Goal: Subscribe to service/newsletter

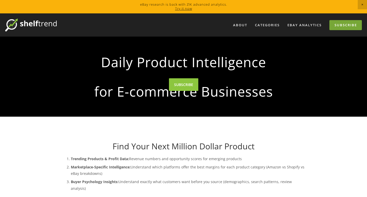
click at [345, 25] on link "Subscribe" at bounding box center [345, 25] width 32 height 10
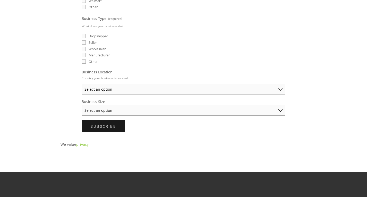
scroll to position [206, 0]
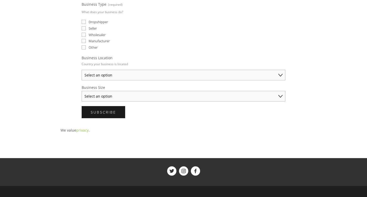
click at [196, 75] on select "Select an option Australia United States United Kingdom China Japan Germany Can…" at bounding box center [184, 75] width 204 height 11
click at [192, 77] on select "Select an option Australia United States United Kingdom China Japan Germany Can…" at bounding box center [184, 75] width 204 height 11
select select "United States"
click at [82, 70] on select "Select an option Australia United States United Kingdom China Japan Germany Can…" at bounding box center [184, 75] width 204 height 11
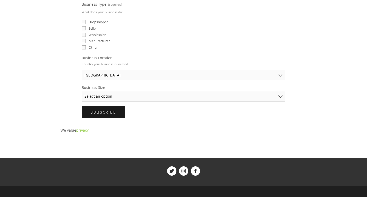
click at [206, 95] on select "Select an option Solo Merchant (under $50K annual sales) Small Business ($50K -…" at bounding box center [184, 96] width 204 height 11
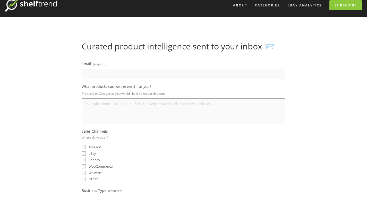
scroll to position [77, 0]
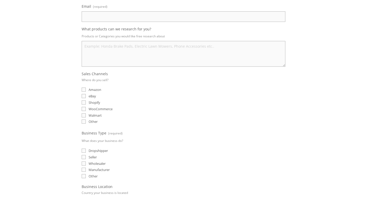
click at [92, 98] on span "eBay" at bounding box center [92, 96] width 7 height 5
click at [86, 98] on input "eBay" at bounding box center [84, 96] width 4 height 4
checkbox input "true"
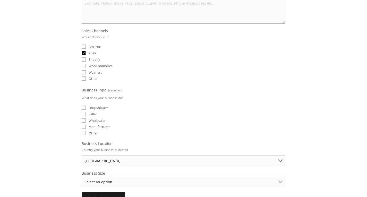
scroll to position [129, 0]
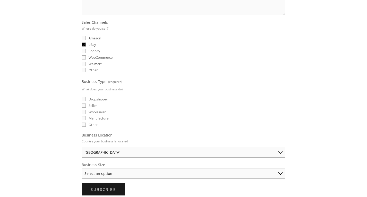
click at [92, 99] on span "Dropshipper" at bounding box center [98, 99] width 19 height 5
click at [86, 99] on input "Dropshipper" at bounding box center [84, 99] width 4 height 4
checkbox input "true"
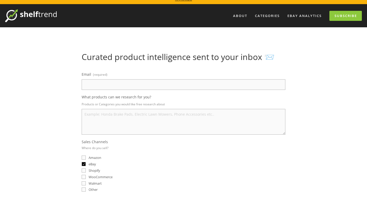
scroll to position [0, 0]
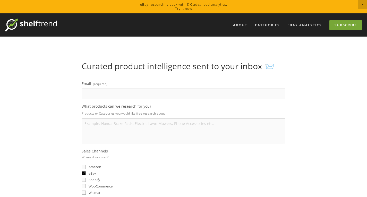
click at [338, 26] on link "Subscribe" at bounding box center [345, 25] width 32 height 10
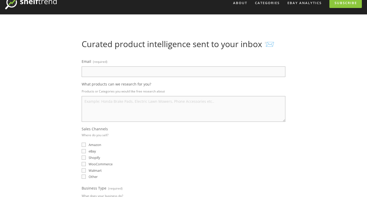
scroll to position [52, 0]
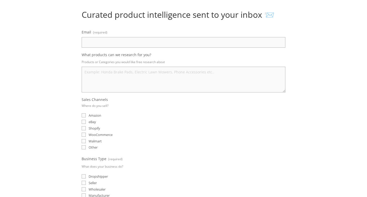
click at [89, 124] on span "eBay" at bounding box center [92, 122] width 7 height 5
click at [86, 124] on input "eBay" at bounding box center [84, 122] width 4 height 4
checkbox input "true"
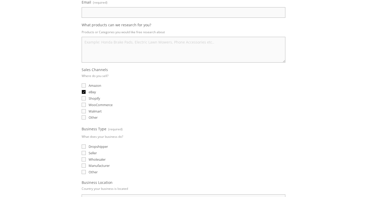
scroll to position [129, 0]
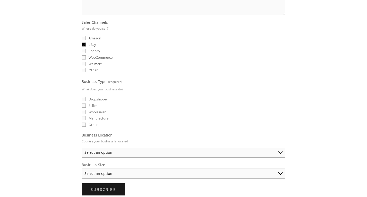
click at [89, 99] on span "Dropshipper" at bounding box center [98, 99] width 19 height 5
click at [86, 99] on input "Dropshipper" at bounding box center [84, 99] width 4 height 4
checkbox input "true"
click at [113, 151] on select "Select an option Australia United States United Kingdom China Japan Germany Can…" at bounding box center [184, 152] width 204 height 11
select select "United States"
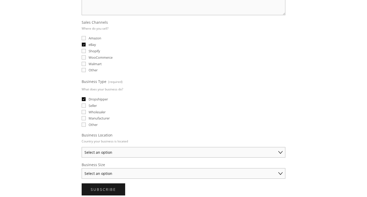
click at [82, 147] on select "Select an option Australia United States United Kingdom China Japan Germany Can…" at bounding box center [184, 152] width 204 height 11
click at [126, 173] on select "Select an option Solo Merchant (under $50K annual sales) Small Business ($50K -…" at bounding box center [184, 173] width 204 height 11
click at [0, 146] on div "About Categories Auto Parts Electronics Fashion Home & Garden" at bounding box center [183, 104] width 367 height 438
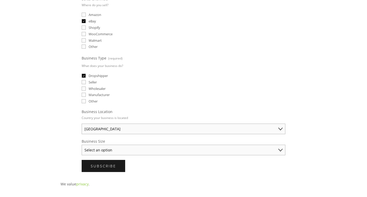
scroll to position [180, 0]
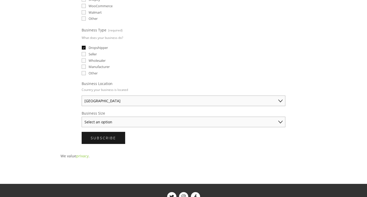
click at [146, 118] on select "Select an option Solo Merchant (under $50K annual sales) Small Business ($50K -…" at bounding box center [184, 122] width 204 height 11
click at [299, 153] on p "We value privacy ." at bounding box center [184, 156] width 246 height 6
drag, startPoint x: 169, startPoint y: 122, endPoint x: 166, endPoint y: 127, distance: 5.6
click at [169, 122] on select "Select an option Solo Merchant (under $50K annual sales) Small Business ($50K -…" at bounding box center [184, 122] width 204 height 11
click at [82, 117] on select "Select an option Solo Merchant (under $50K annual sales) Small Business ($50K -…" at bounding box center [184, 122] width 204 height 11
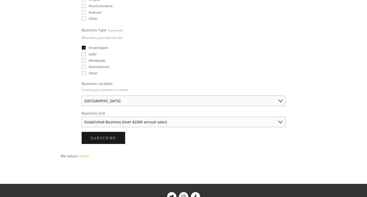
click at [164, 121] on select "Solo Merchant (under $50K annual sales) Small Business ($50K - $250K annual sal…" at bounding box center [184, 122] width 204 height 11
select select "Small Business ($50K - $250K annual sales)"
click at [82, 117] on select "Solo Merchant (under $50K annual sales) Small Business ($50K - $250K annual sal…" at bounding box center [184, 122] width 204 height 11
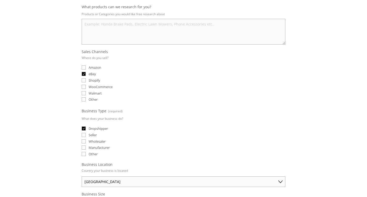
scroll to position [26, 0]
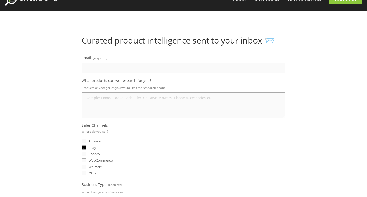
click at [114, 70] on input "Email (required)" at bounding box center [184, 68] width 204 height 11
type input "marloumjm12@gmail.com"
click at [99, 100] on textarea "What products can we research for you?" at bounding box center [184, 105] width 204 height 26
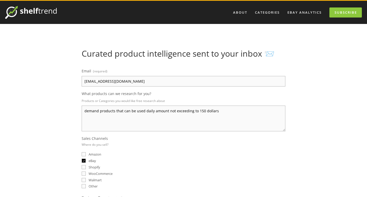
scroll to position [0, 0]
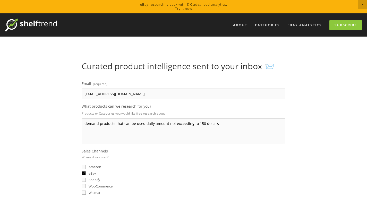
click at [202, 124] on textarea "demand products that can be used daily amount not exceeding to 150 dollars" at bounding box center [184, 131] width 204 height 26
click at [198, 123] on textarea "demand products that can be used daily amount not exceeding to 150 dollars" at bounding box center [184, 131] width 204 height 26
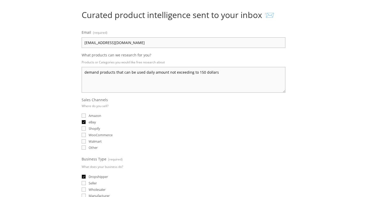
scroll to position [52, 0]
type textarea "demand products that can be used daily amount not exceeding to 150 dollars"
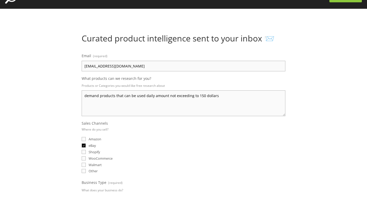
scroll to position [0, 0]
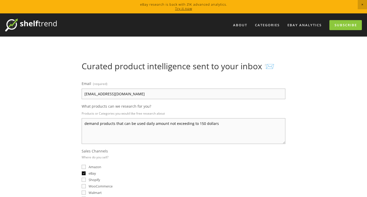
click at [13, 22] on img at bounding box center [31, 25] width 52 height 13
click at [363, 3] on span "Close Announcement" at bounding box center [362, 4] width 9 height 9
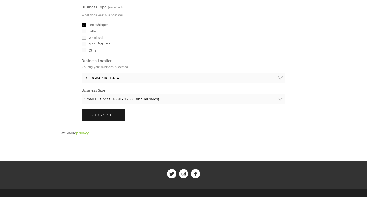
scroll to position [232, 0]
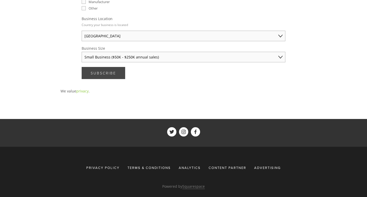
click at [116, 72] on span "Subscribe" at bounding box center [103, 73] width 25 height 5
